Goal: Check status: Check status

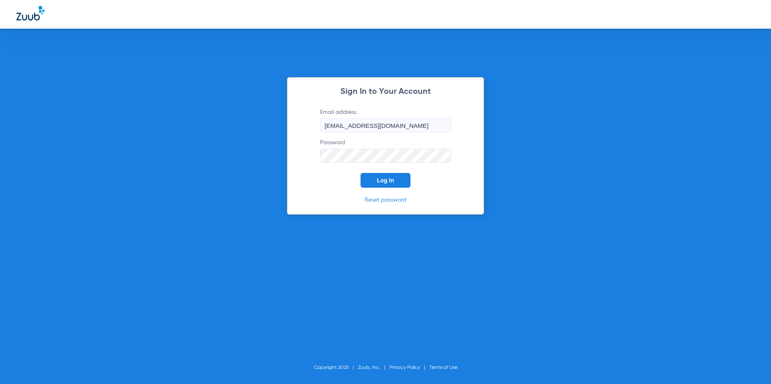
click at [374, 183] on button "Log In" at bounding box center [386, 180] width 50 height 15
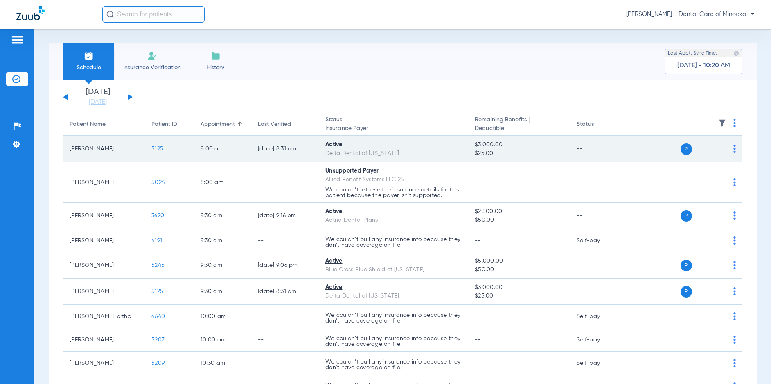
scroll to position [41, 0]
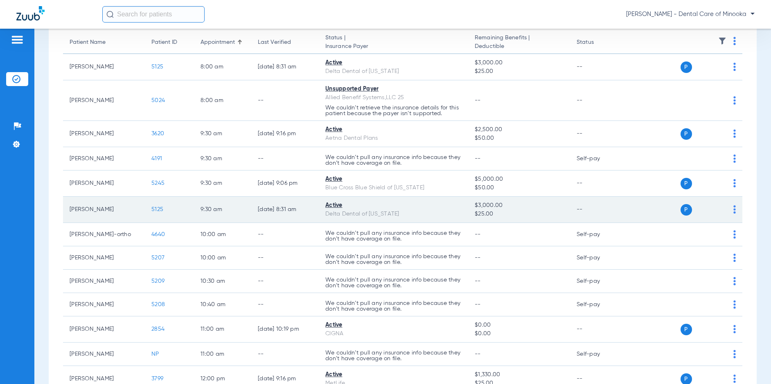
scroll to position [123, 0]
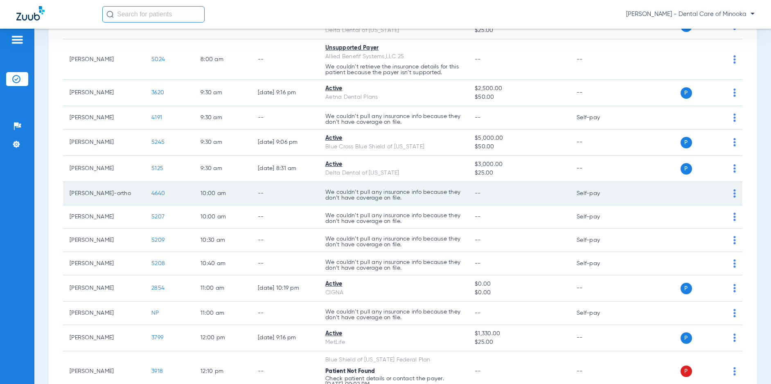
click at [731, 197] on td "P S" at bounding box center [684, 193] width 117 height 23
click at [730, 196] on td "P S" at bounding box center [684, 193] width 117 height 23
click at [734, 196] on img at bounding box center [735, 193] width 2 height 8
click at [730, 196] on div at bounding box center [385, 192] width 771 height 384
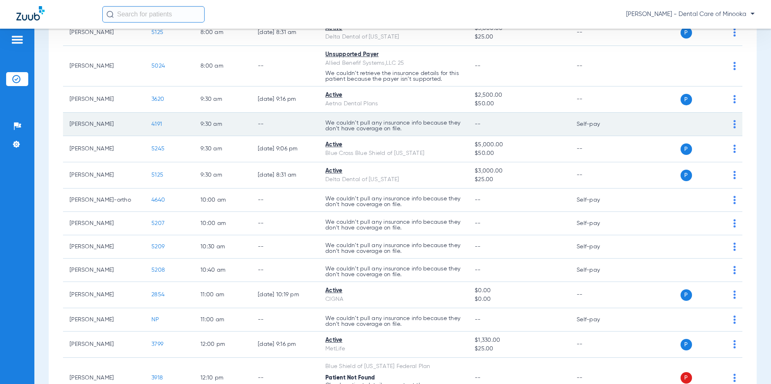
scroll to position [123, 0]
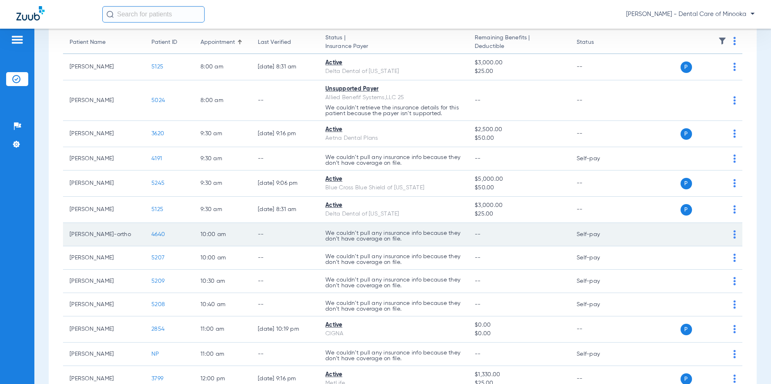
scroll to position [123, 0]
